Goal: Task Accomplishment & Management: Manage account settings

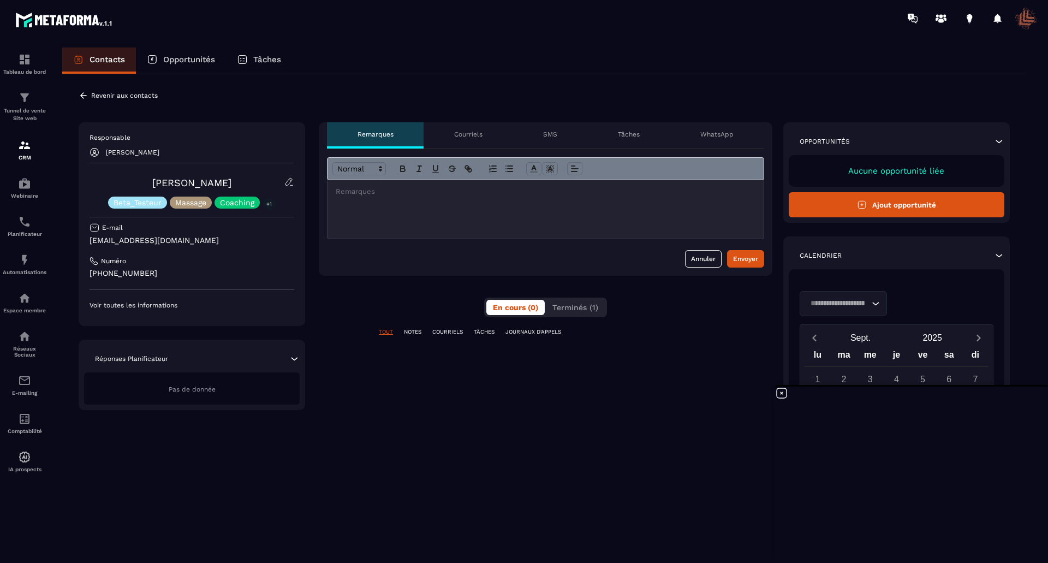
scroll to position [2, 0]
click at [161, 305] on p "Voir toutes les informations" at bounding box center [192, 305] width 205 height 9
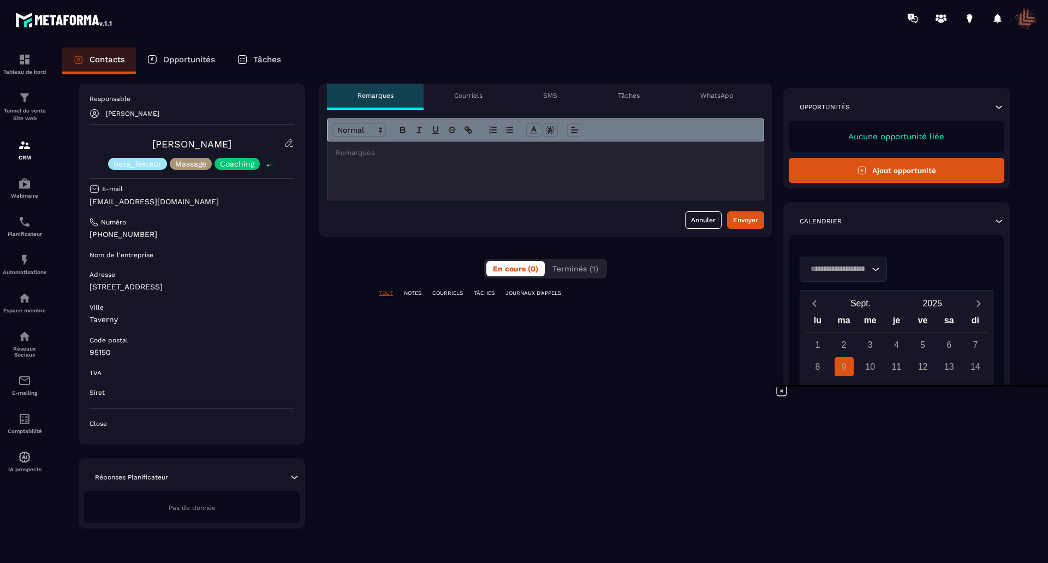
scroll to position [0, 0]
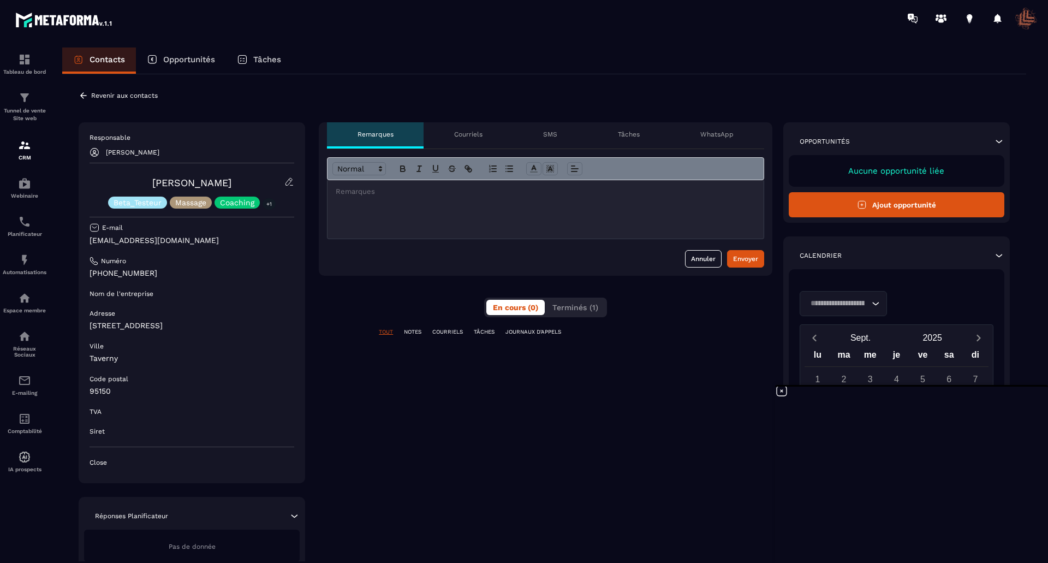
drag, startPoint x: 476, startPoint y: 134, endPoint x: 489, endPoint y: 134, distance: 13.1
click at [476, 134] on p "Courriels" at bounding box center [468, 134] width 28 height 9
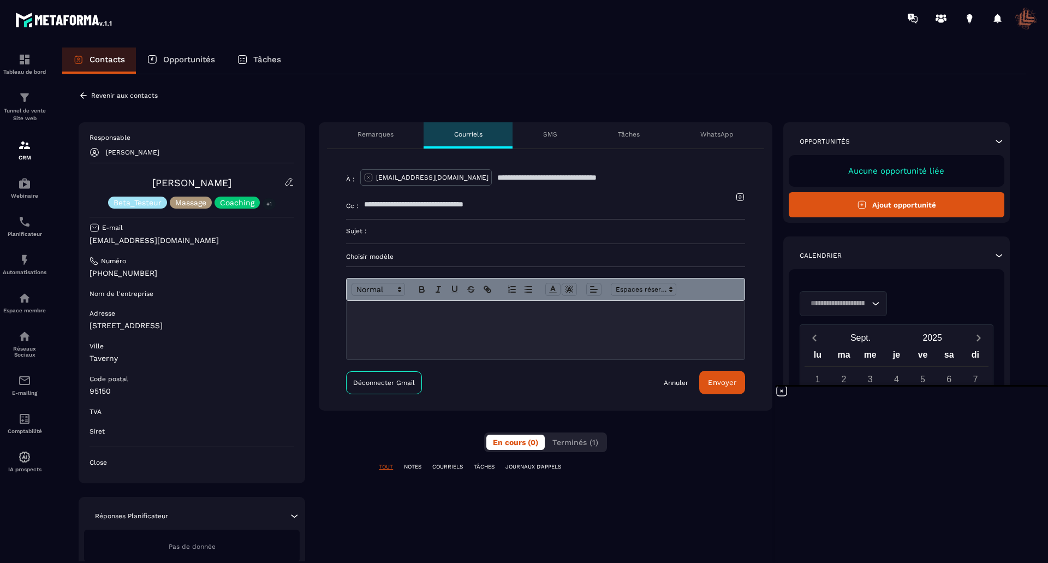
click at [552, 131] on p "SMS" at bounding box center [550, 134] width 14 height 9
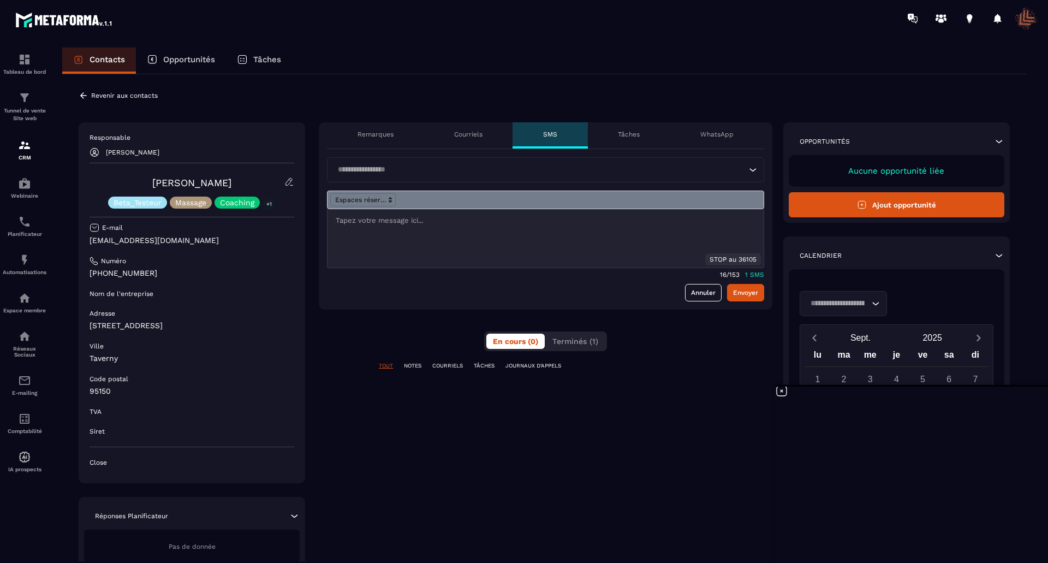
click at [105, 94] on p "Revenir aux contacts" at bounding box center [124, 96] width 67 height 8
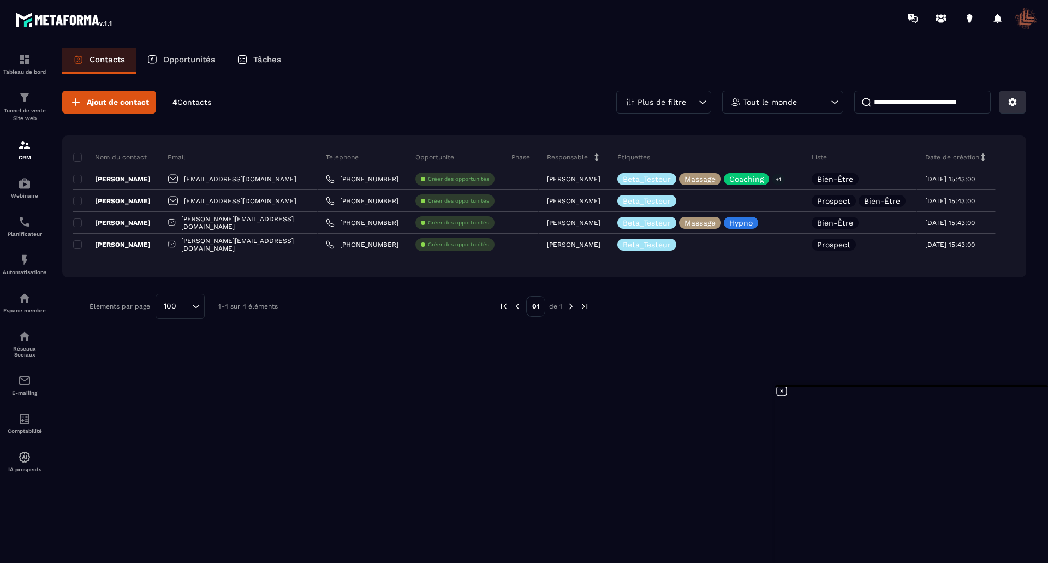
click at [1012, 103] on icon at bounding box center [1013, 102] width 10 height 10
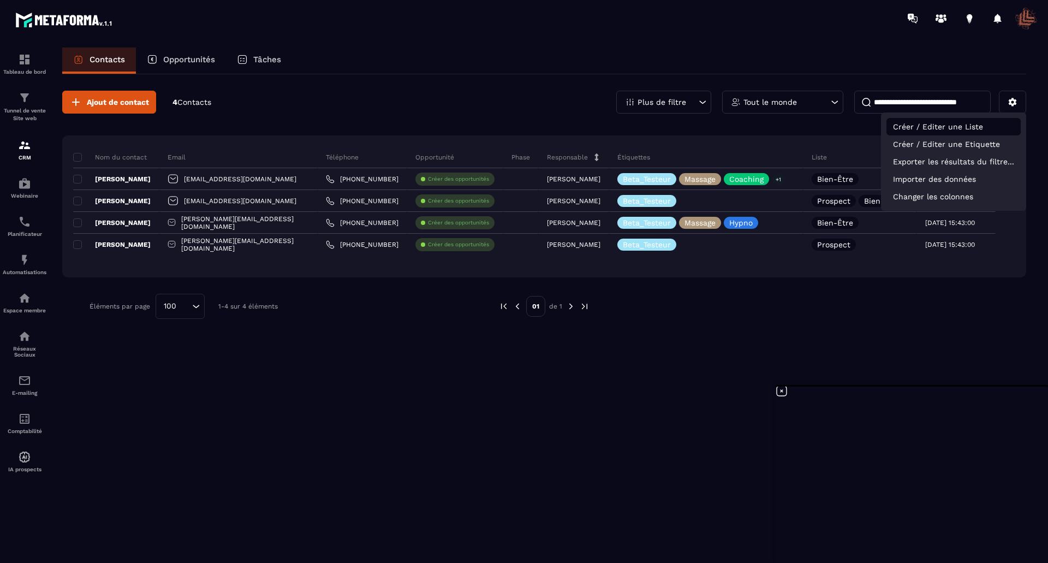
click at [955, 126] on p "Créer / Editer une Liste" at bounding box center [954, 126] width 134 height 17
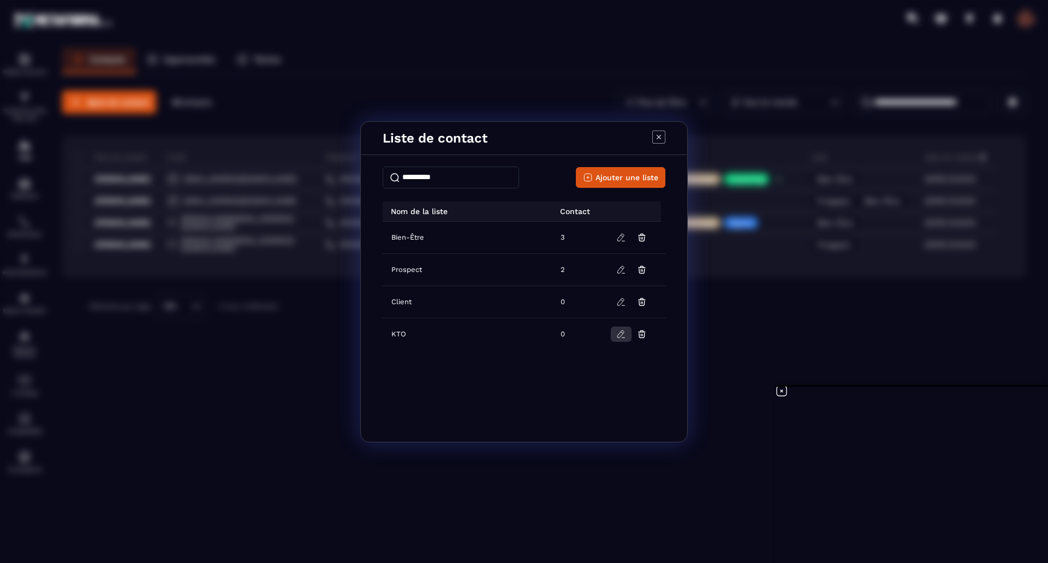
click at [620, 334] on icon "Modal window" at bounding box center [621, 334] width 10 height 10
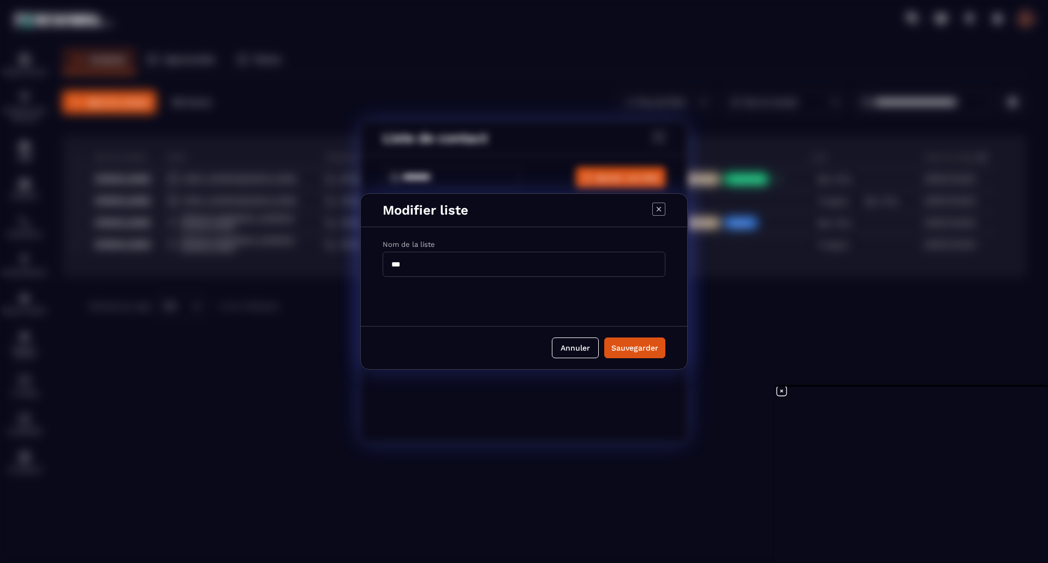
click at [587, 259] on input "***" at bounding box center [524, 264] width 283 height 25
click at [633, 340] on button "Sauvegarder" at bounding box center [634, 347] width 61 height 21
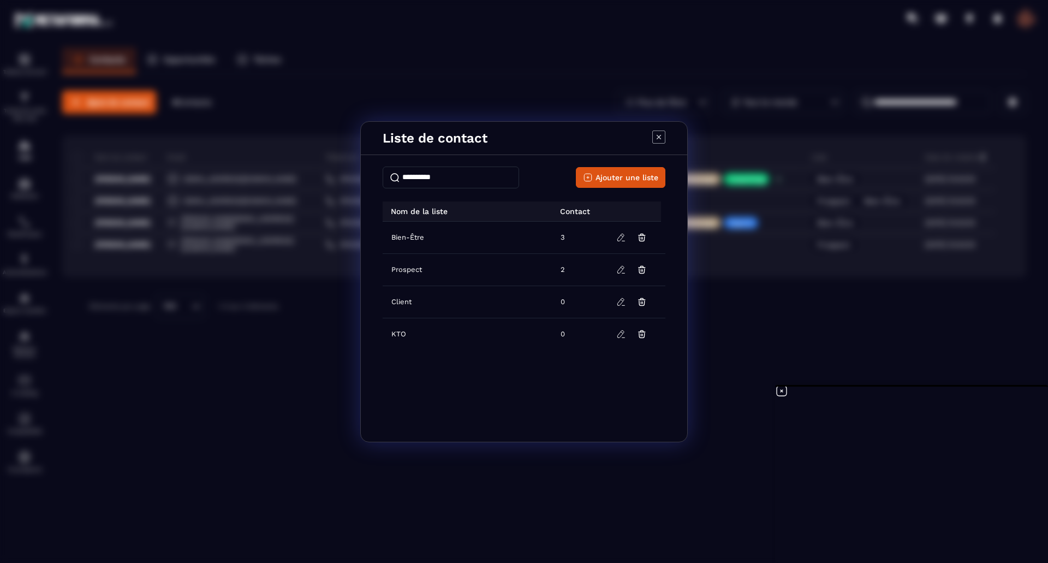
click at [563, 333] on td "0" at bounding box center [579, 334] width 50 height 32
click at [657, 137] on icon "Modal window" at bounding box center [658, 136] width 13 height 13
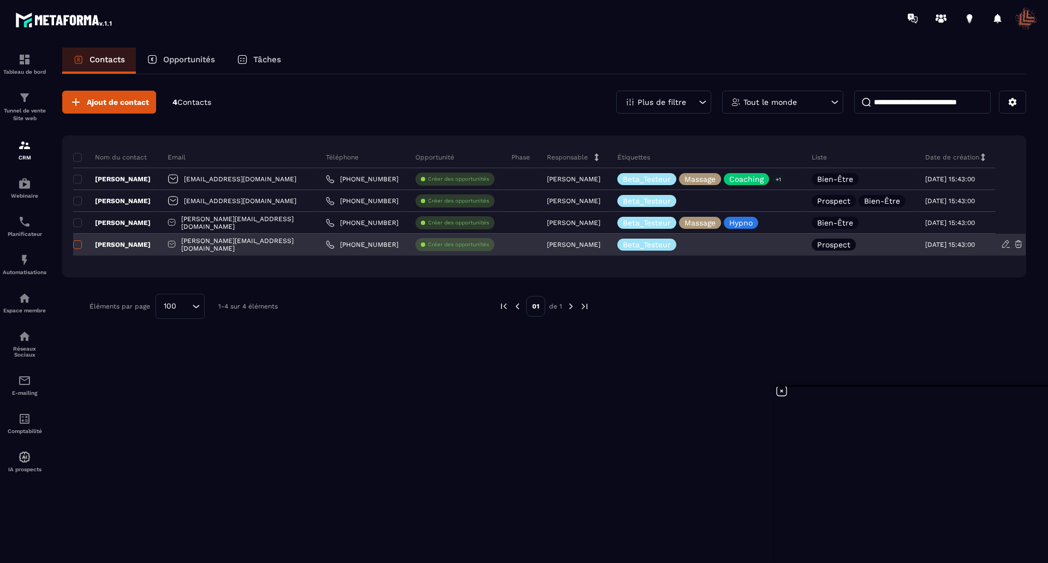
click at [78, 244] on span at bounding box center [77, 244] width 9 height 9
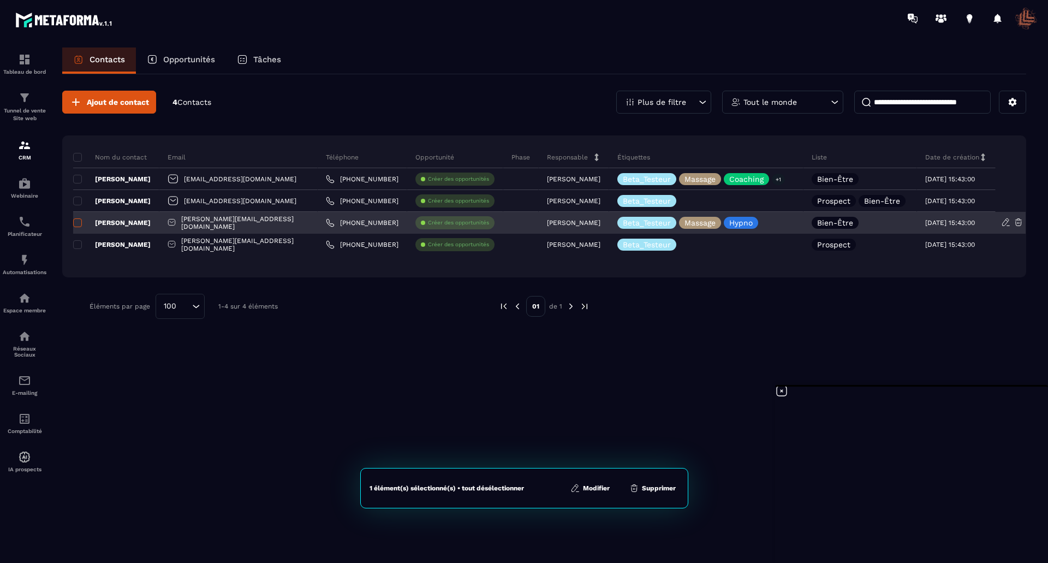
click at [77, 223] on span at bounding box center [77, 222] width 9 height 9
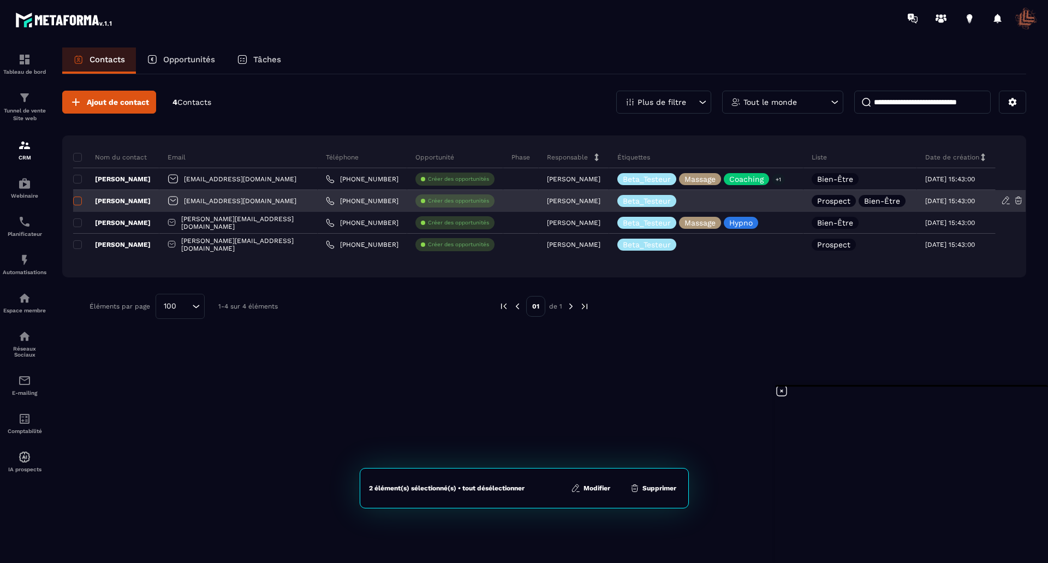
click at [78, 201] on span at bounding box center [77, 201] width 9 height 9
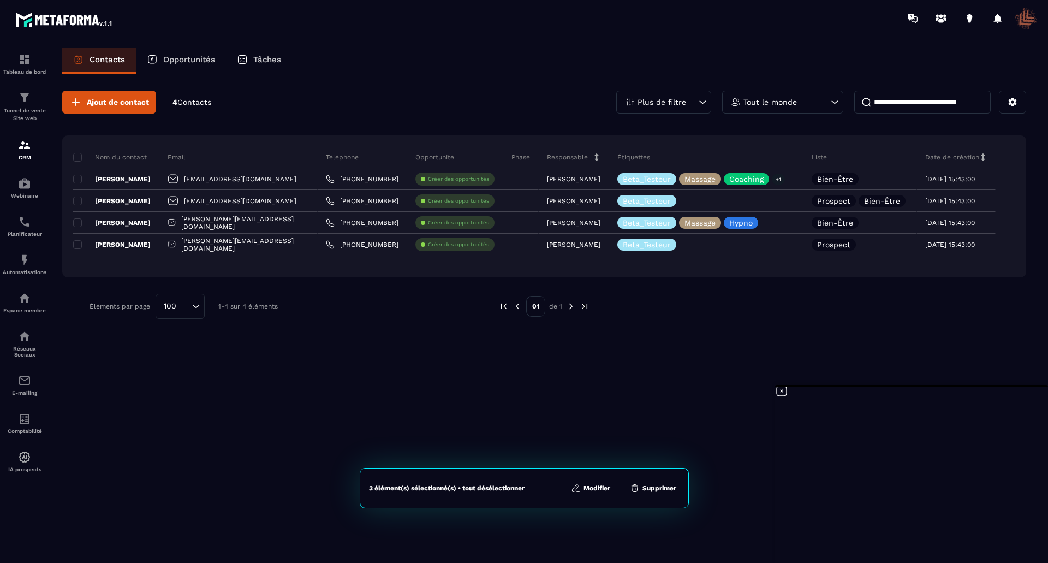
click at [601, 491] on button "Modifier" at bounding box center [591, 488] width 46 height 11
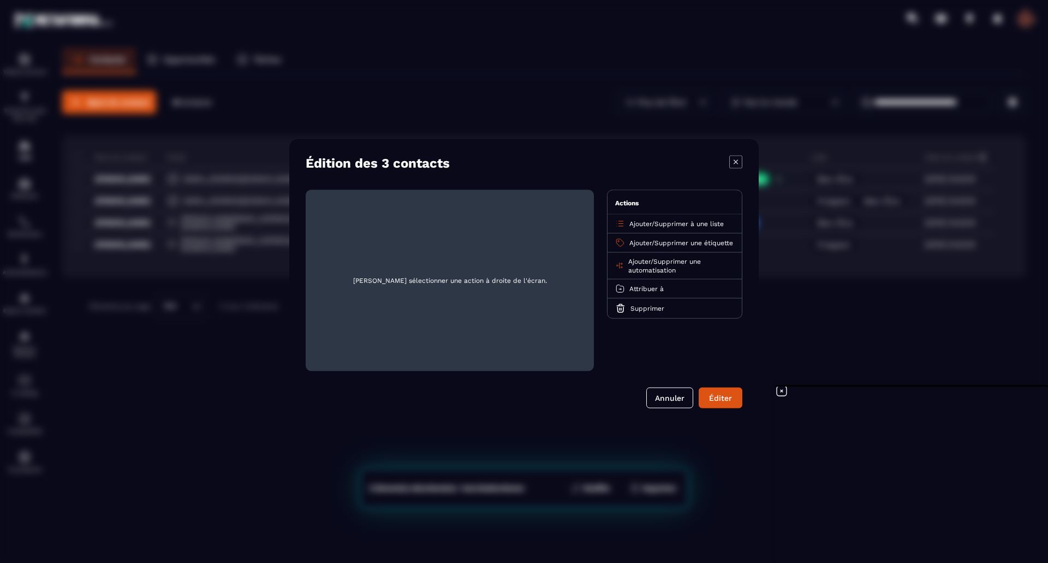
click at [670, 223] on span "Supprimer à une liste" at bounding box center [689, 223] width 69 height 8
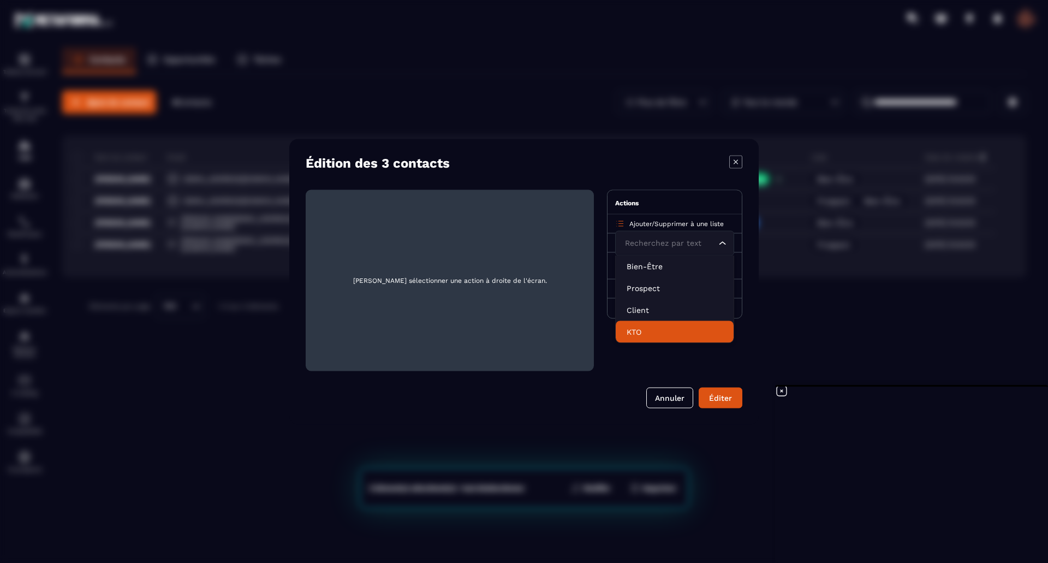
click at [640, 331] on p "KTO" at bounding box center [675, 331] width 96 height 11
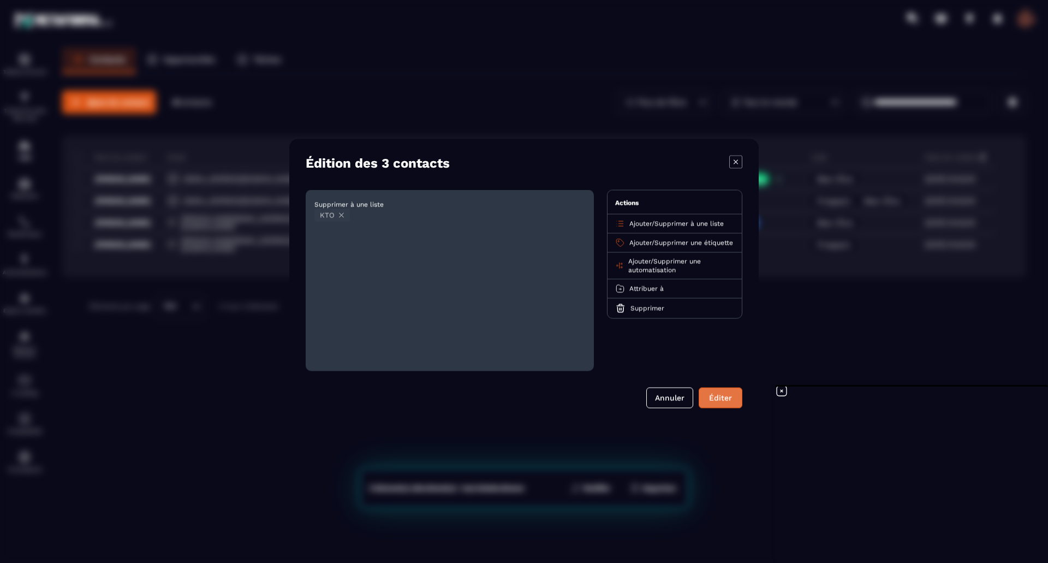
click at [722, 398] on button "Éditer" at bounding box center [721, 397] width 44 height 21
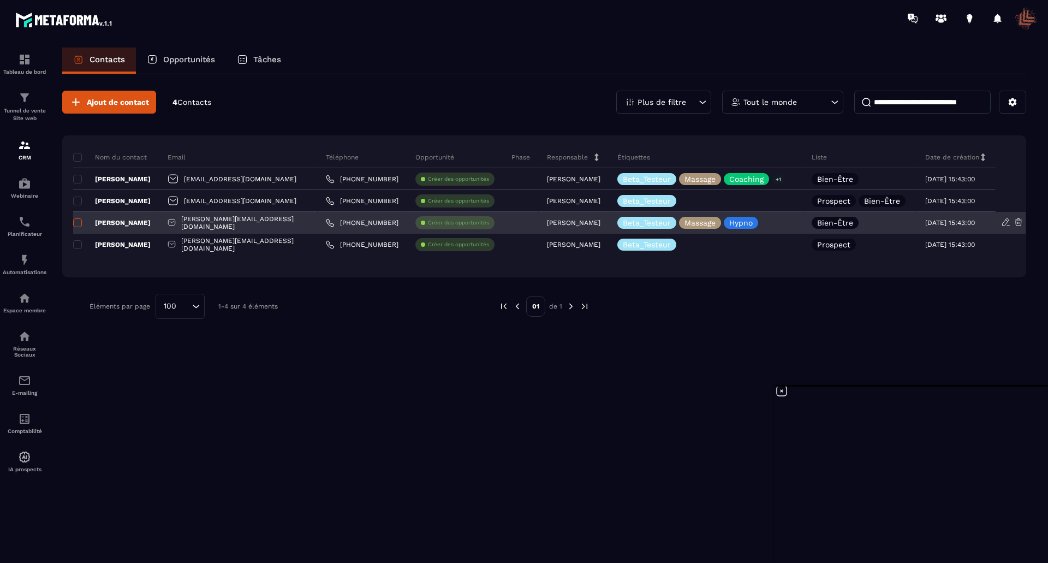
click at [78, 224] on span at bounding box center [77, 222] width 9 height 9
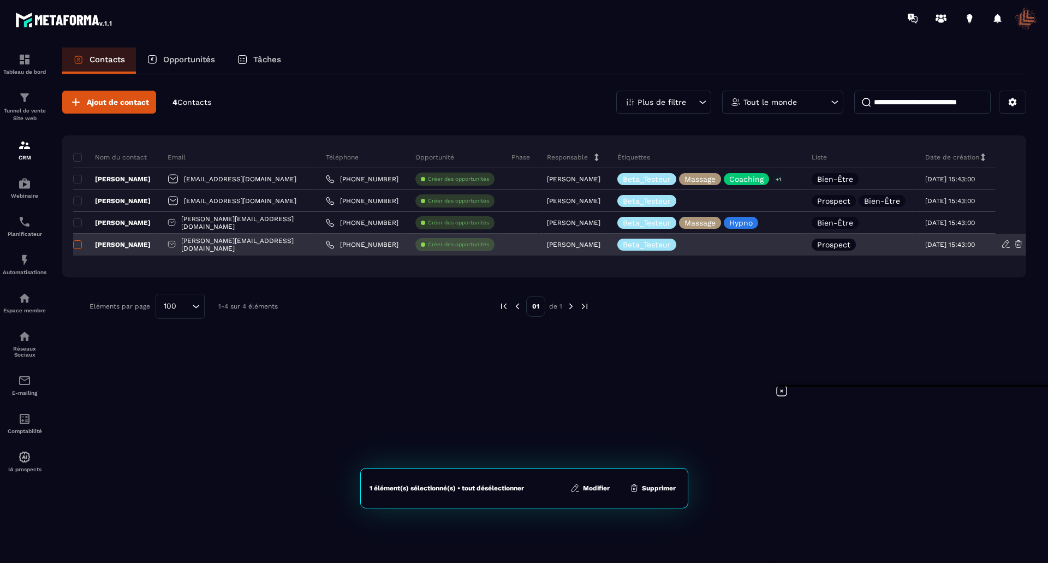
click at [78, 244] on span at bounding box center [77, 244] width 9 height 9
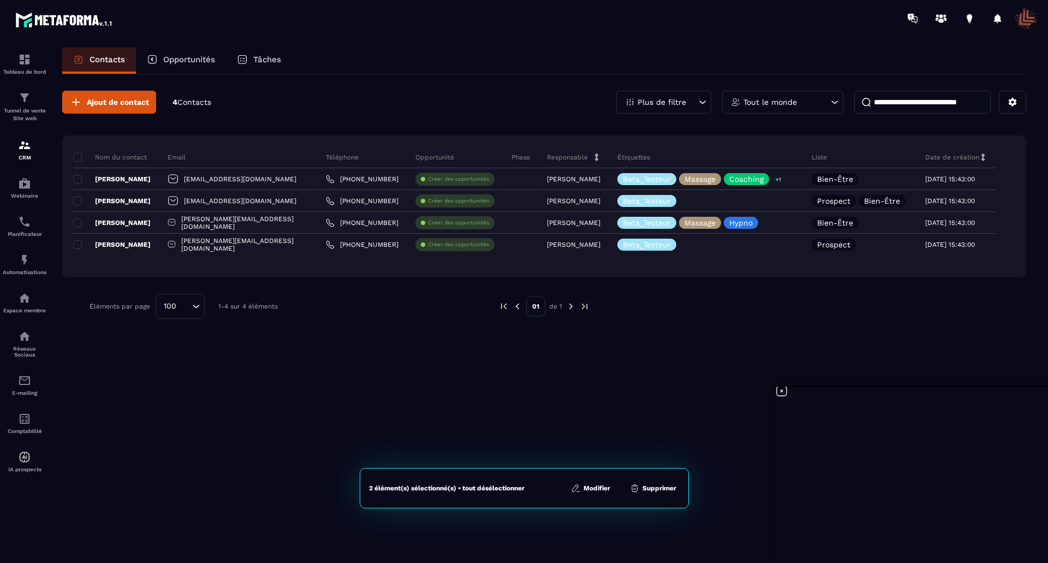
click at [594, 486] on button "Modifier" at bounding box center [591, 488] width 46 height 11
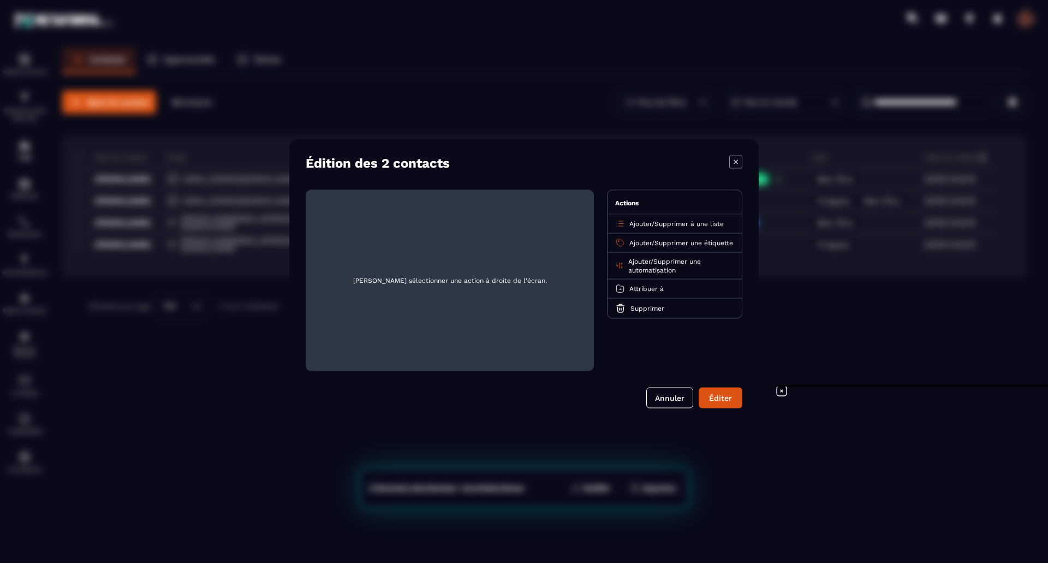
click at [650, 224] on span "Ajouter" at bounding box center [641, 223] width 22 height 8
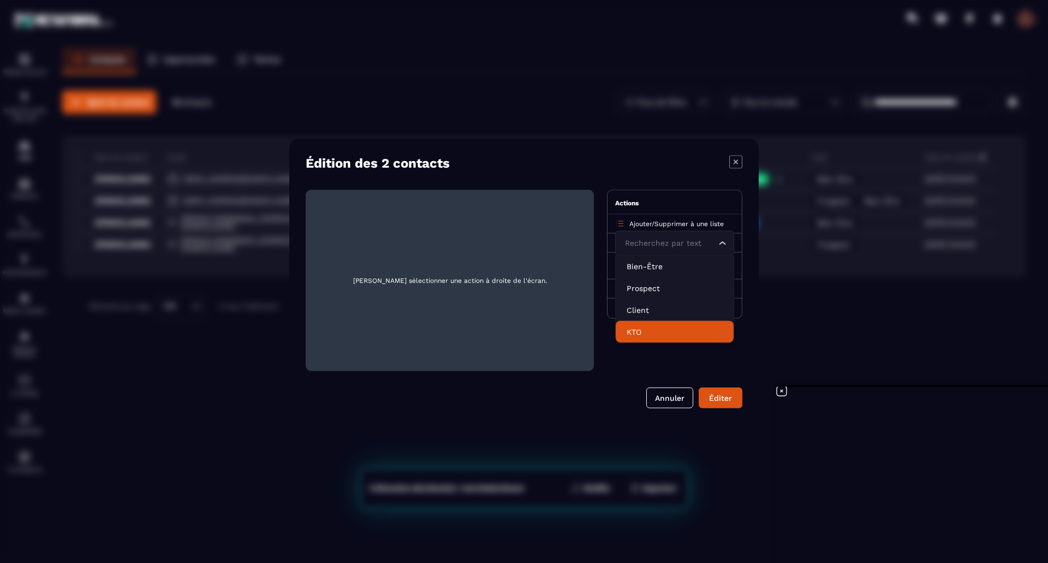
click at [633, 329] on p "KTO" at bounding box center [675, 331] width 96 height 11
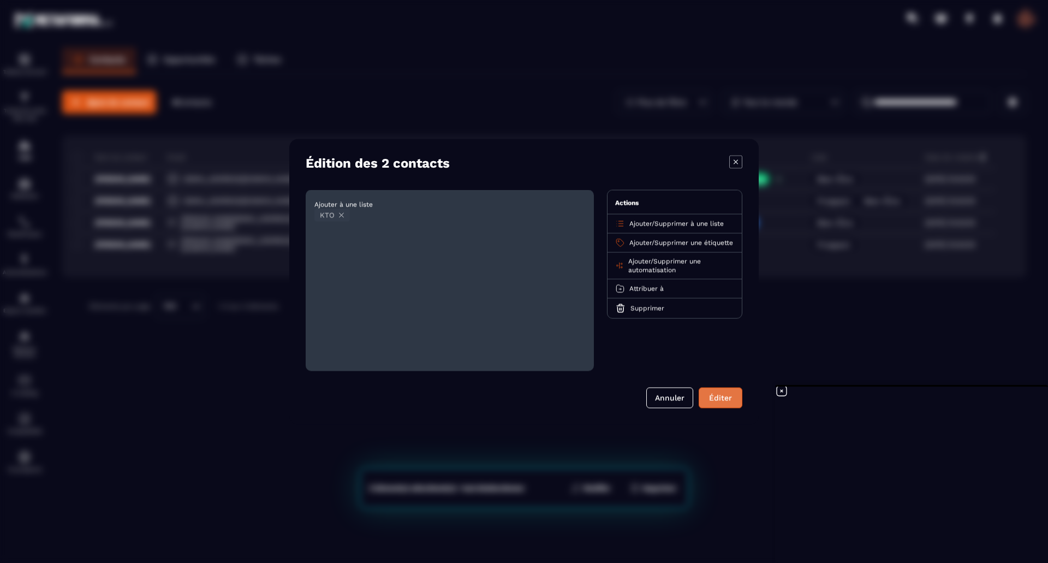
click at [715, 395] on button "Éditer" at bounding box center [721, 397] width 44 height 21
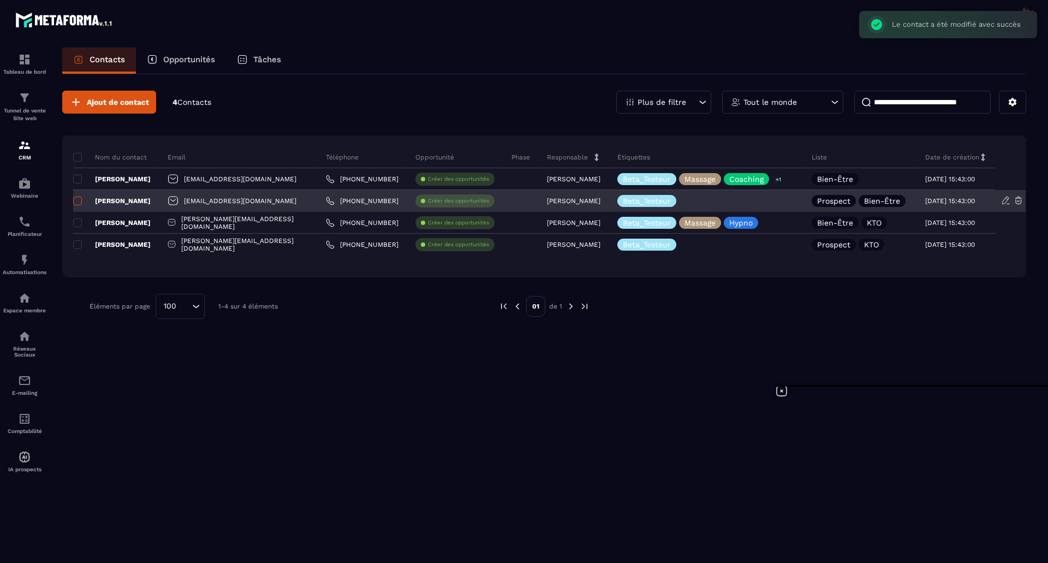
click at [76, 204] on span at bounding box center [77, 201] width 9 height 9
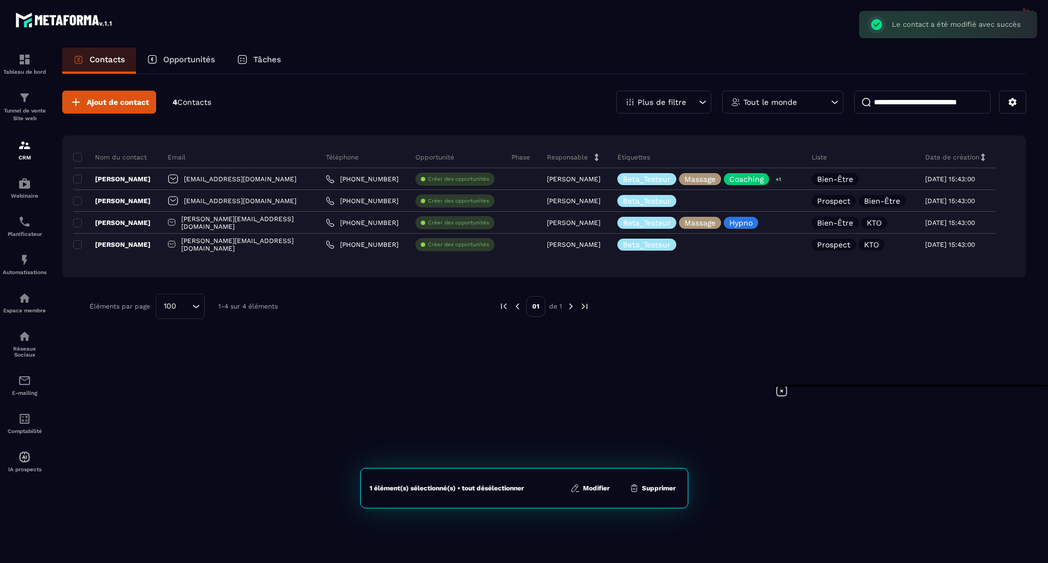
click at [595, 489] on button "Modifier" at bounding box center [590, 488] width 46 height 11
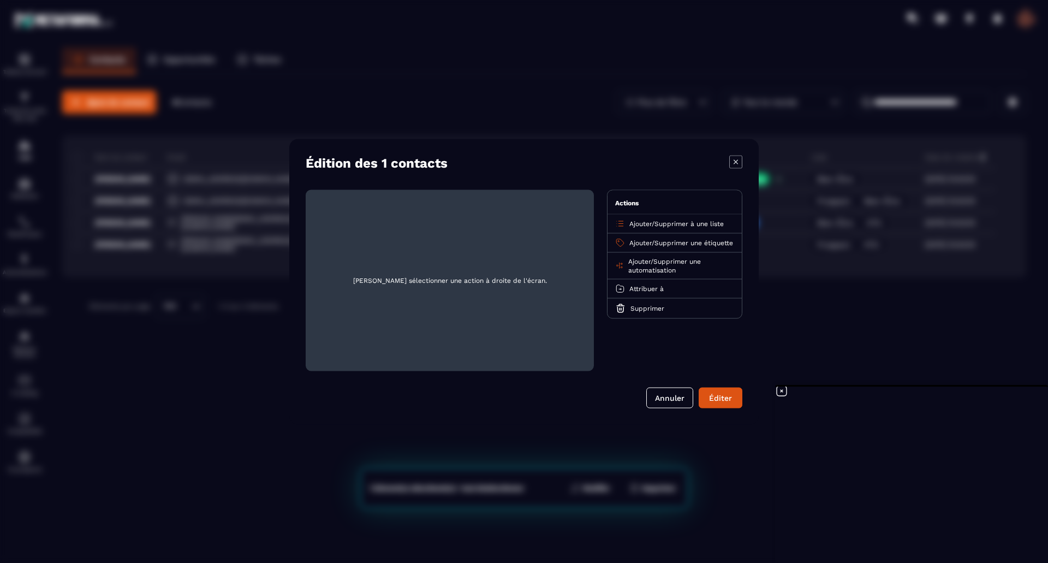
click at [666, 218] on div "Ajouter / Supprimer à une liste" at bounding box center [675, 223] width 134 height 19
click at [664, 224] on span "Supprimer à une liste" at bounding box center [689, 223] width 69 height 8
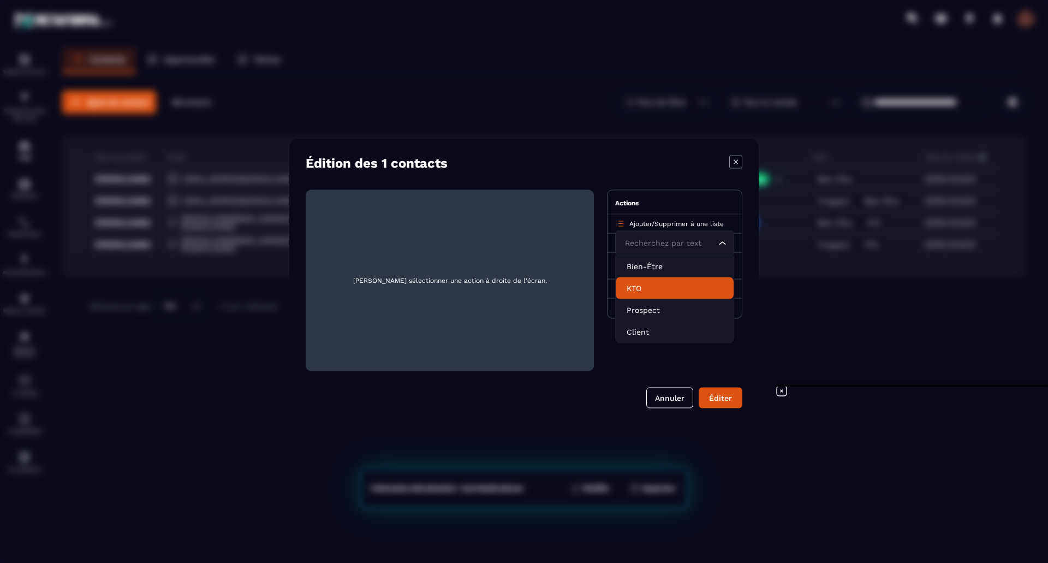
click at [643, 285] on p "KTO" at bounding box center [675, 287] width 96 height 11
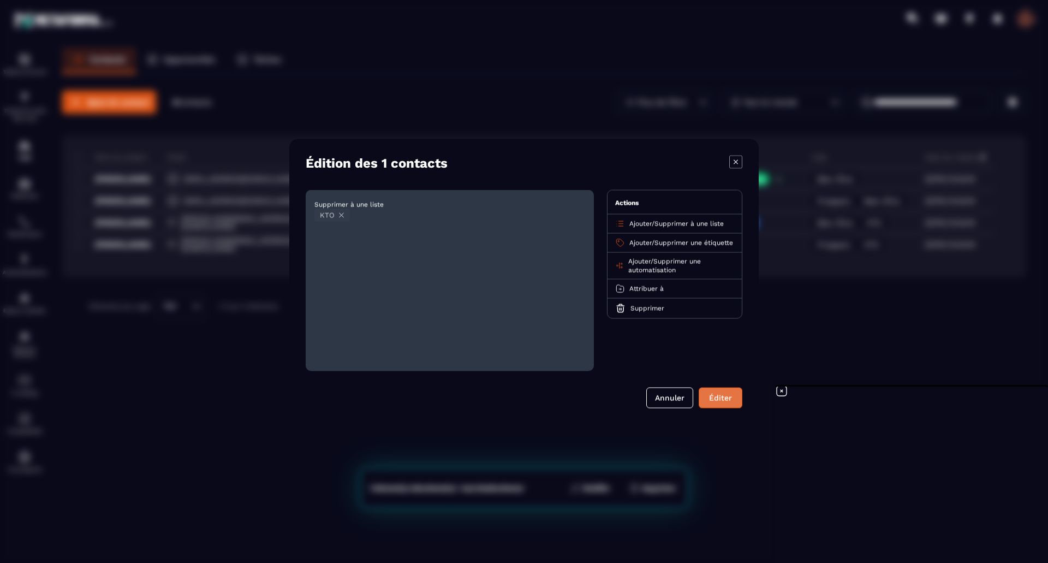
click at [719, 398] on button "Éditer" at bounding box center [721, 397] width 44 height 21
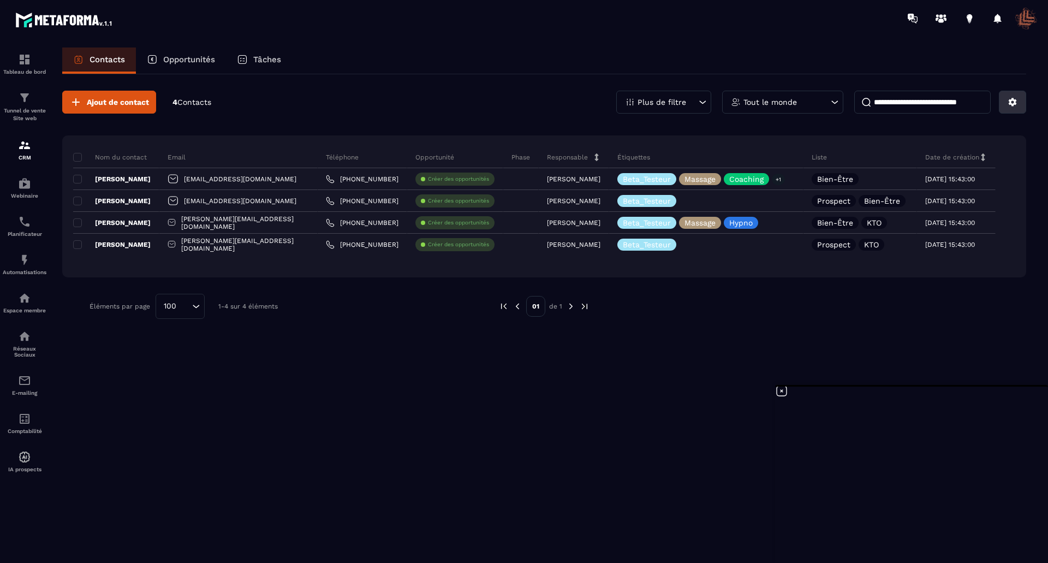
click at [1016, 106] on icon at bounding box center [1013, 102] width 10 height 10
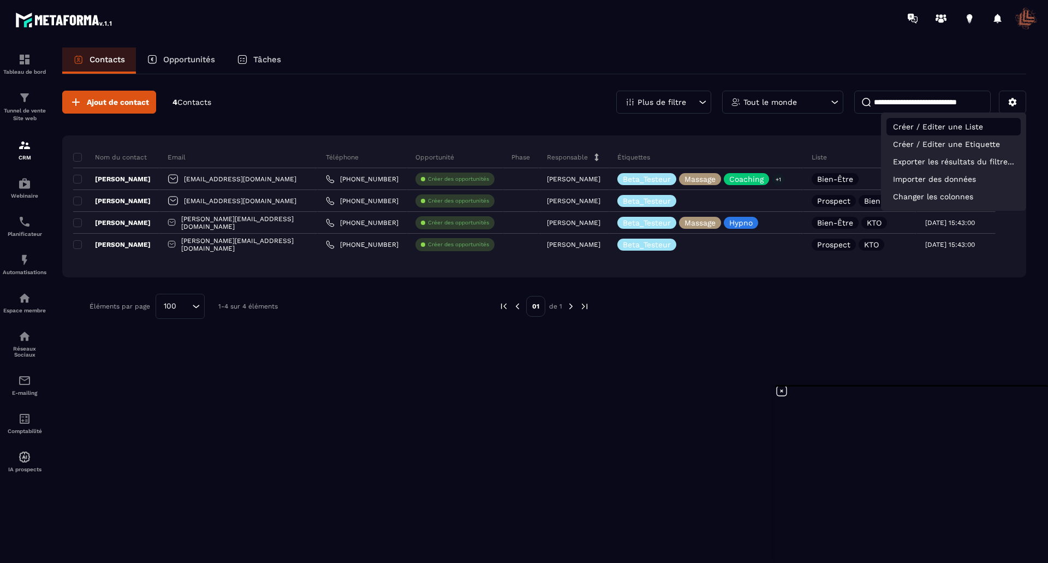
click at [985, 123] on p "Créer / Editer une Liste" at bounding box center [954, 126] width 134 height 17
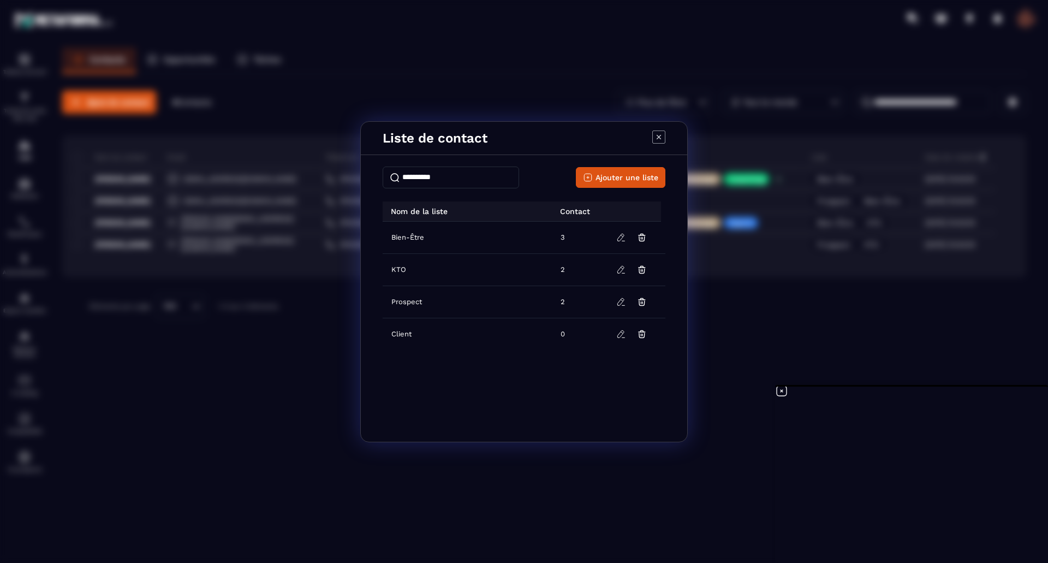
click at [660, 136] on icon "Modal window" at bounding box center [659, 136] width 4 height 4
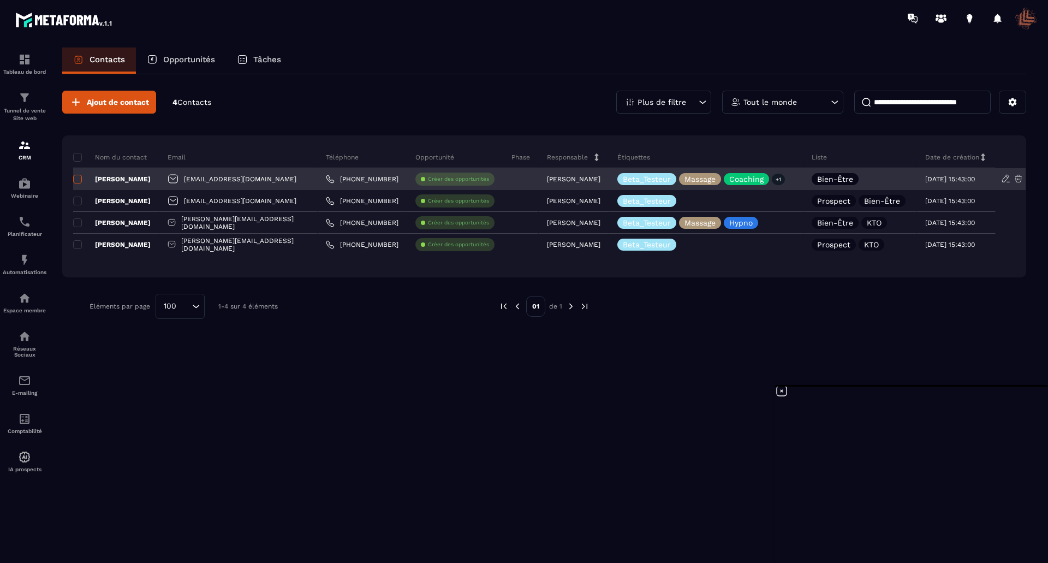
click at [79, 179] on span at bounding box center [77, 179] width 9 height 9
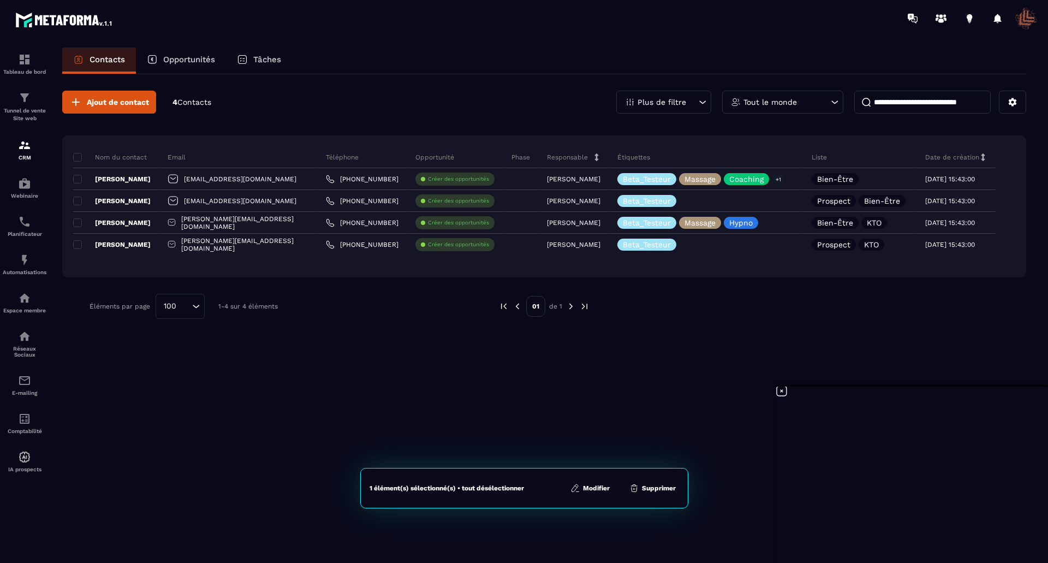
click at [607, 489] on button "Modifier" at bounding box center [590, 488] width 46 height 11
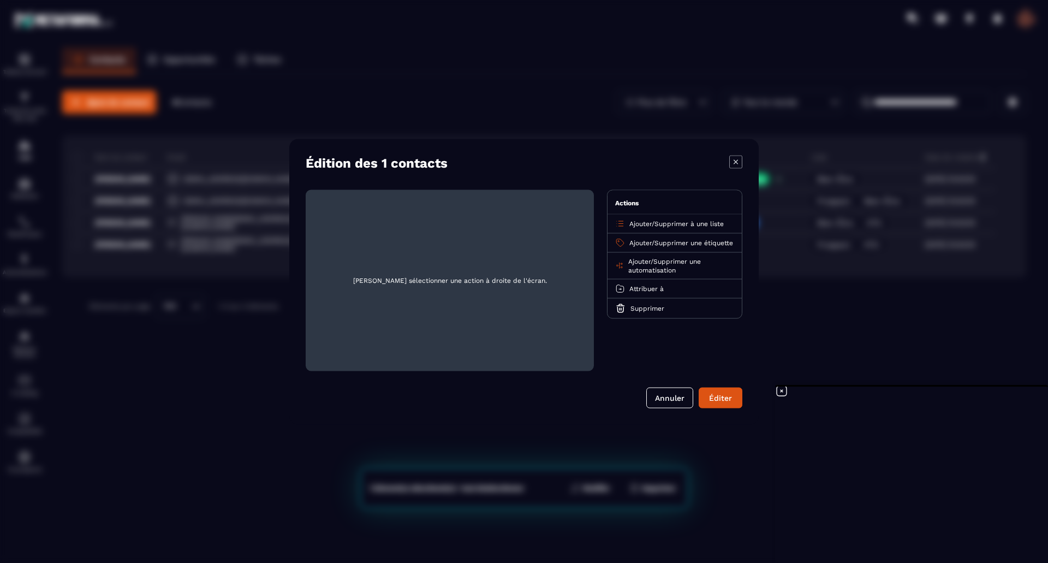
click at [689, 223] on span "Supprimer à une liste" at bounding box center [689, 223] width 69 height 8
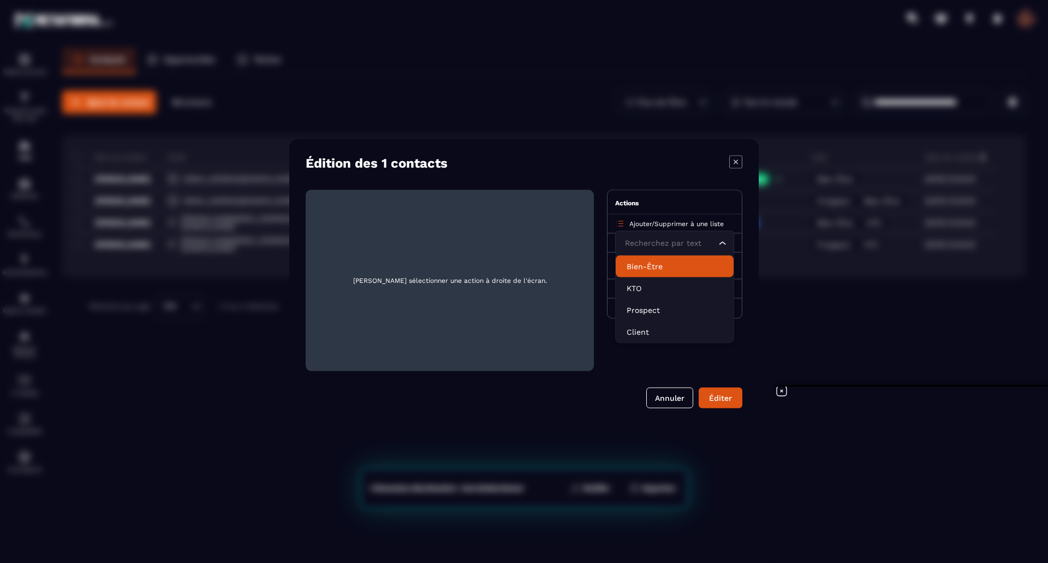
click at [660, 268] on p "Bien-Être" at bounding box center [675, 265] width 96 height 11
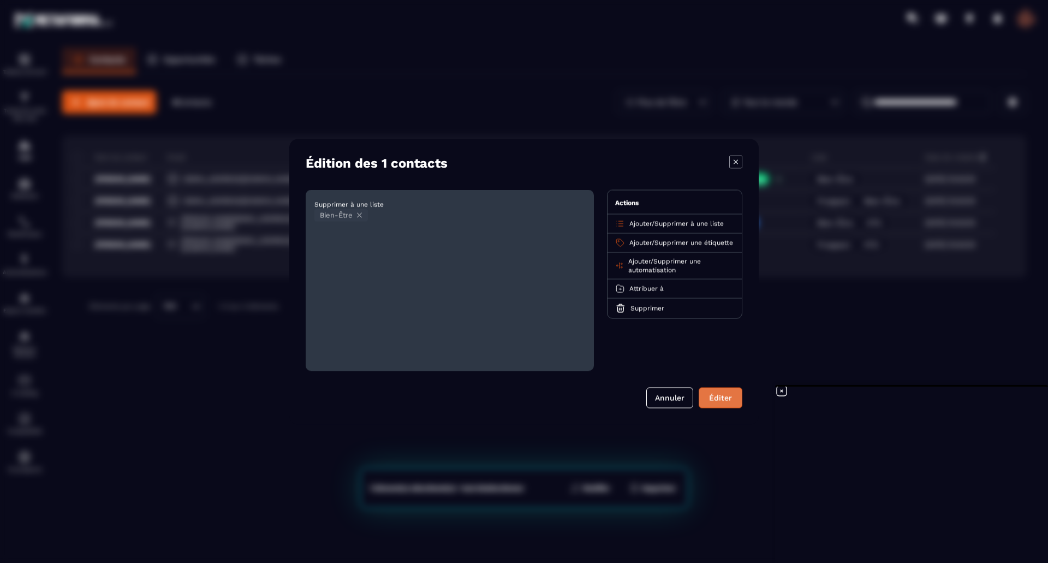
click at [721, 397] on button "Éditer" at bounding box center [721, 397] width 44 height 21
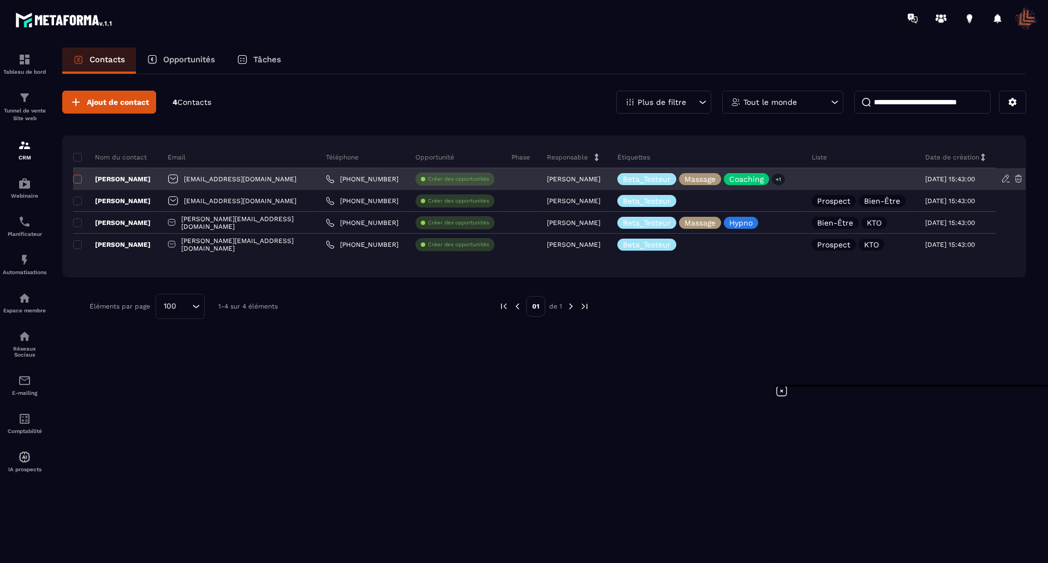
click at [77, 177] on span at bounding box center [77, 179] width 9 height 9
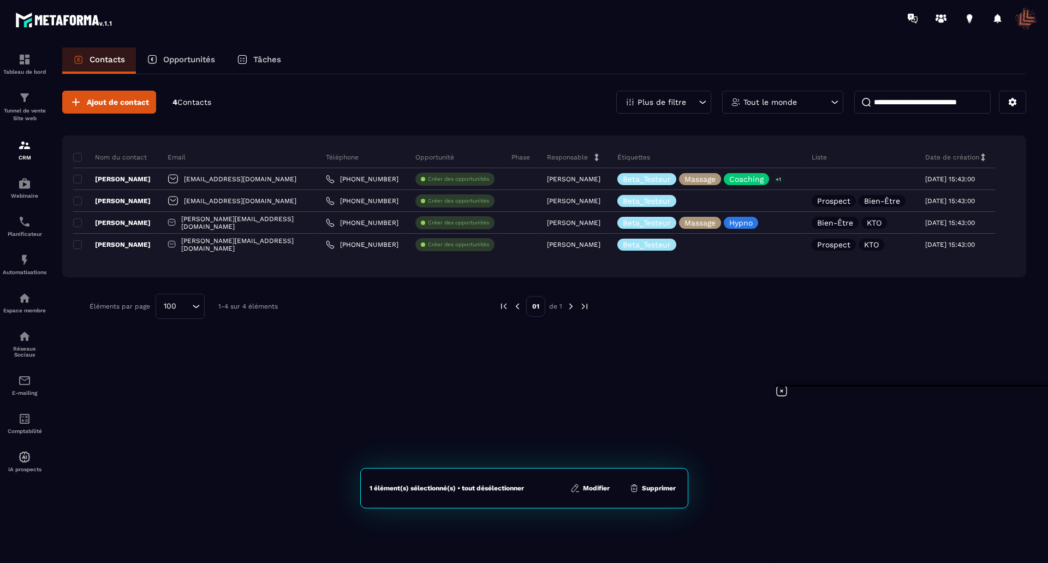
click at [586, 487] on button "Modifier" at bounding box center [590, 488] width 46 height 11
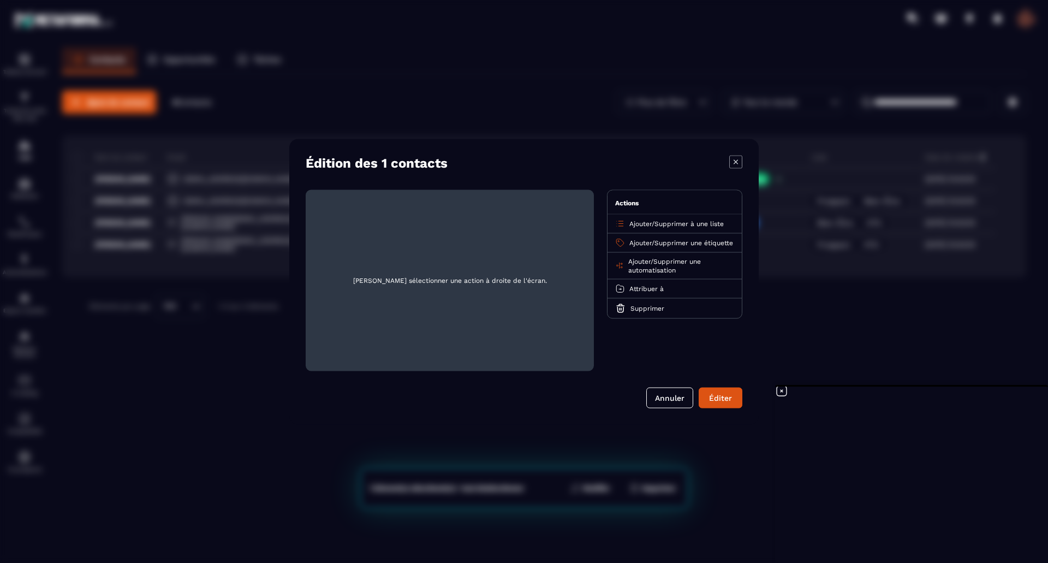
click at [667, 221] on span "Supprimer à une liste" at bounding box center [689, 223] width 69 height 8
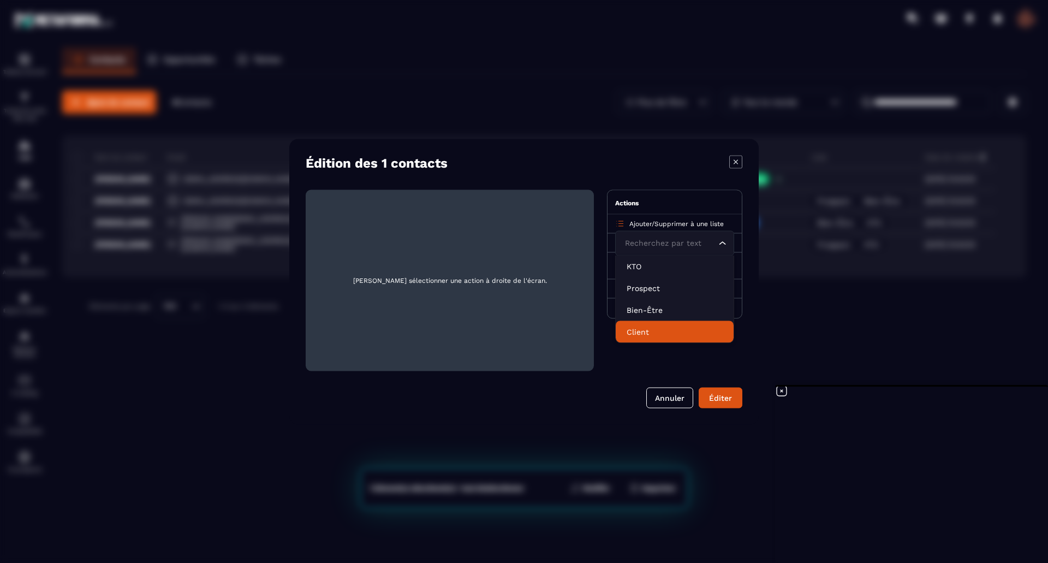
click at [643, 326] on p "Client" at bounding box center [675, 331] width 96 height 11
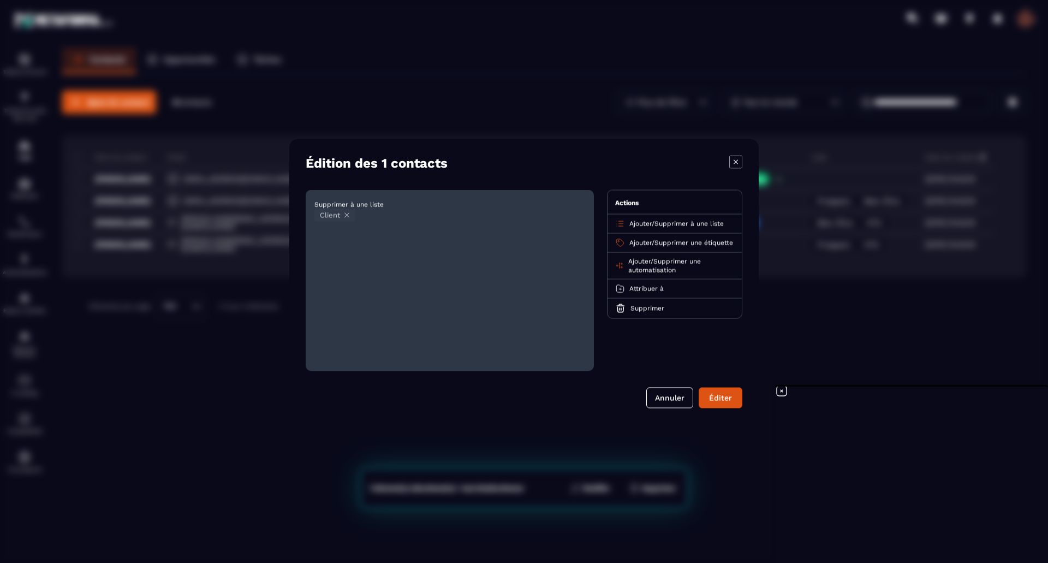
click at [646, 224] on span "Ajouter" at bounding box center [641, 223] width 22 height 8
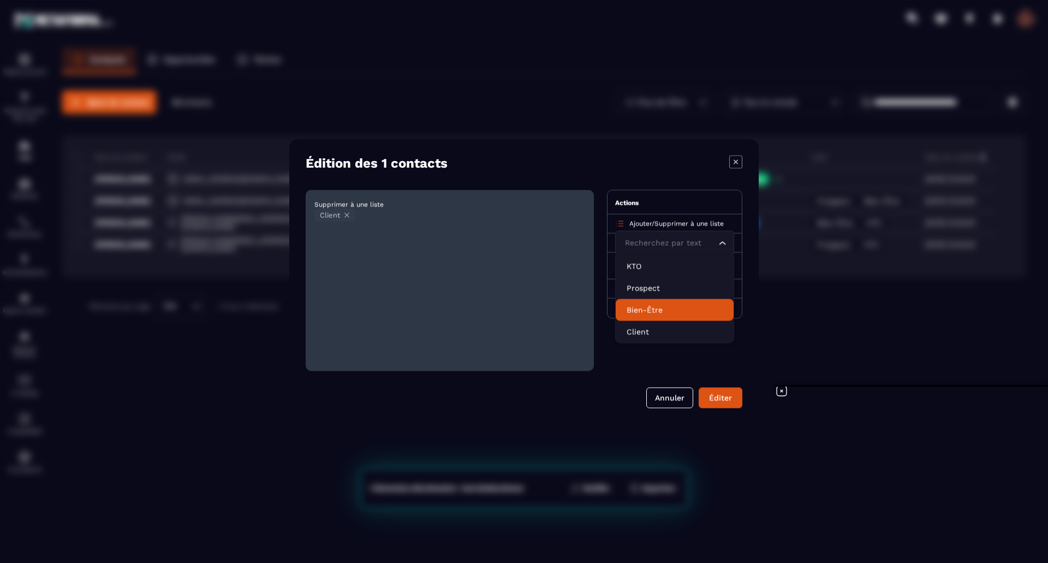
click at [637, 310] on p "Bien-Être" at bounding box center [675, 309] width 96 height 11
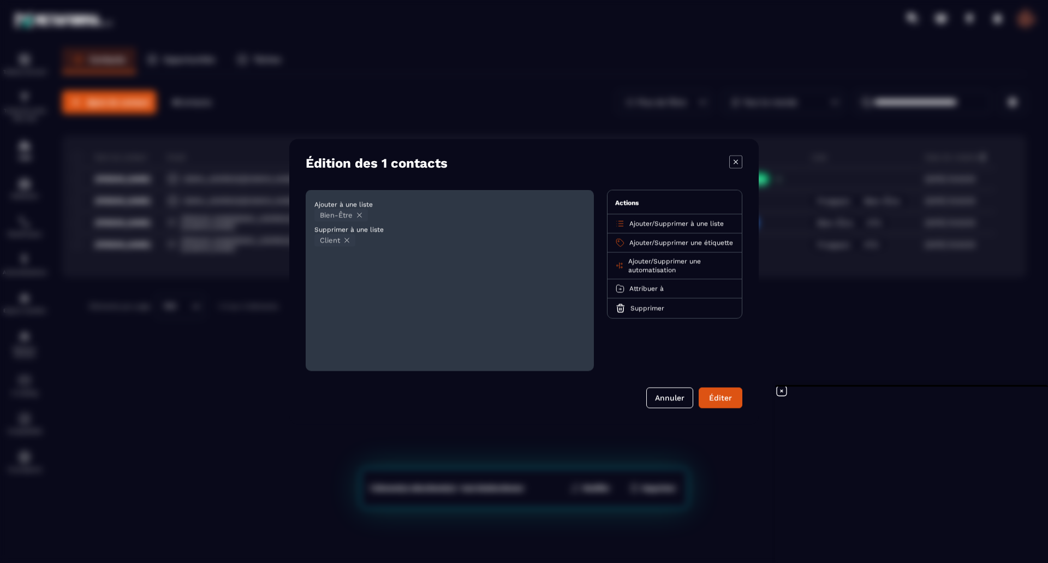
click at [347, 238] on icon "Modal window" at bounding box center [347, 240] width 8 height 8
click at [728, 398] on button "Éditer" at bounding box center [721, 397] width 44 height 21
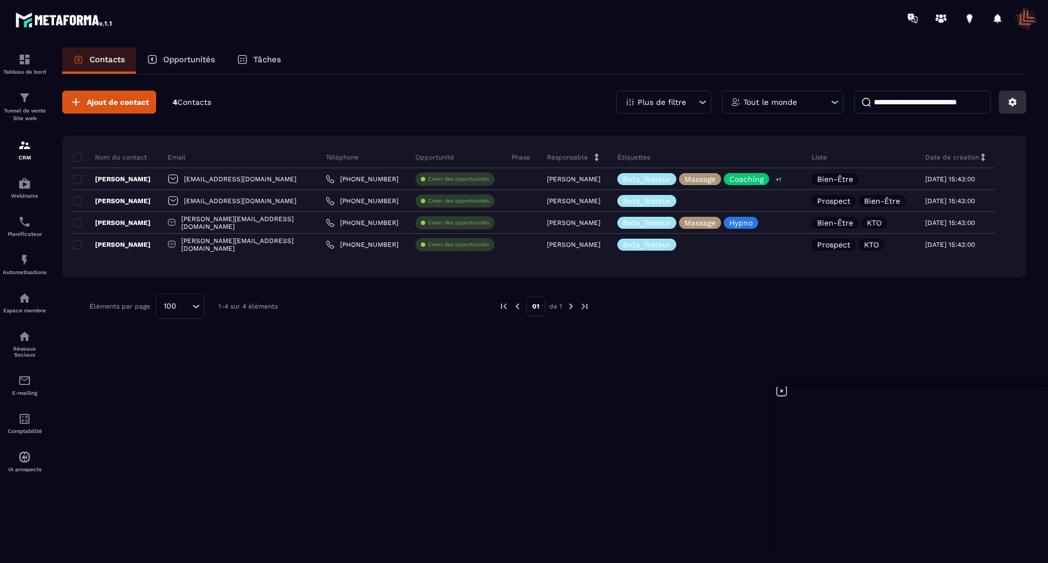
click at [1010, 102] on icon at bounding box center [1013, 102] width 10 height 10
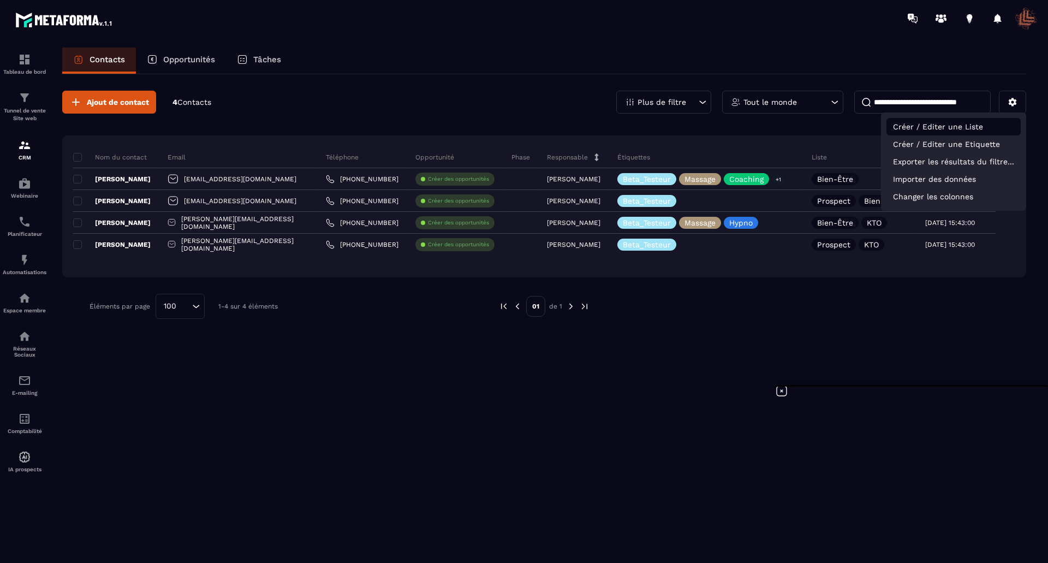
click at [960, 126] on p "Créer / Editer une Liste" at bounding box center [954, 126] width 134 height 17
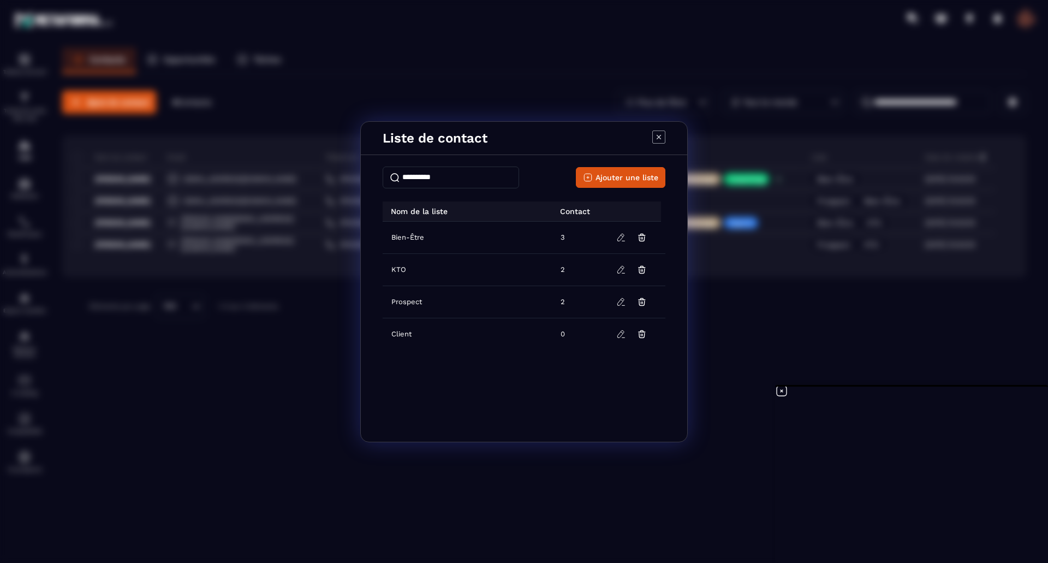
click at [563, 237] on td "3" at bounding box center [579, 238] width 50 height 32
click at [656, 136] on icon "Modal window" at bounding box center [658, 136] width 13 height 13
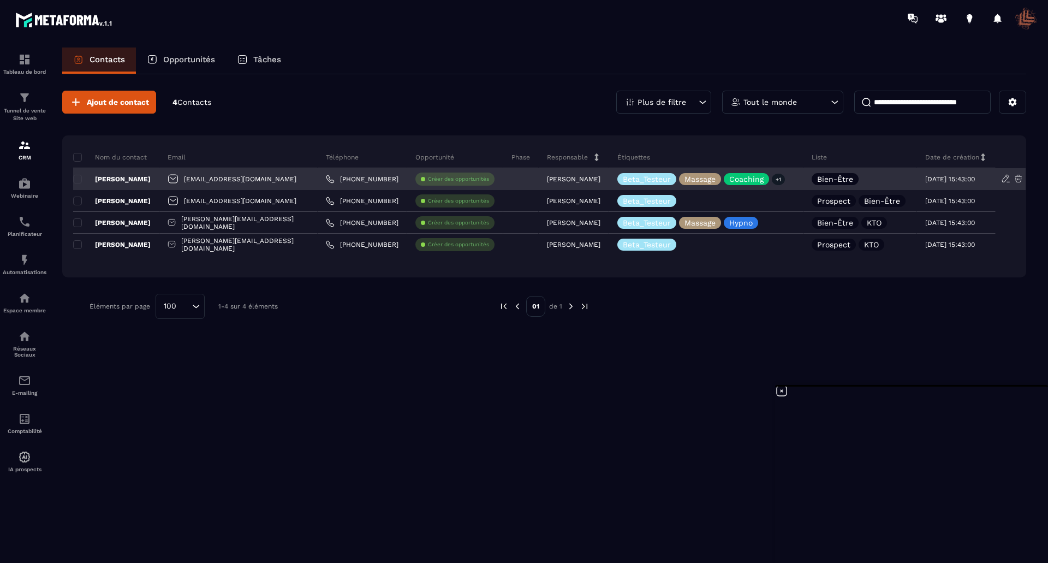
click at [129, 176] on p "[PERSON_NAME]" at bounding box center [112, 179] width 78 height 9
